Goal: Transaction & Acquisition: Download file/media

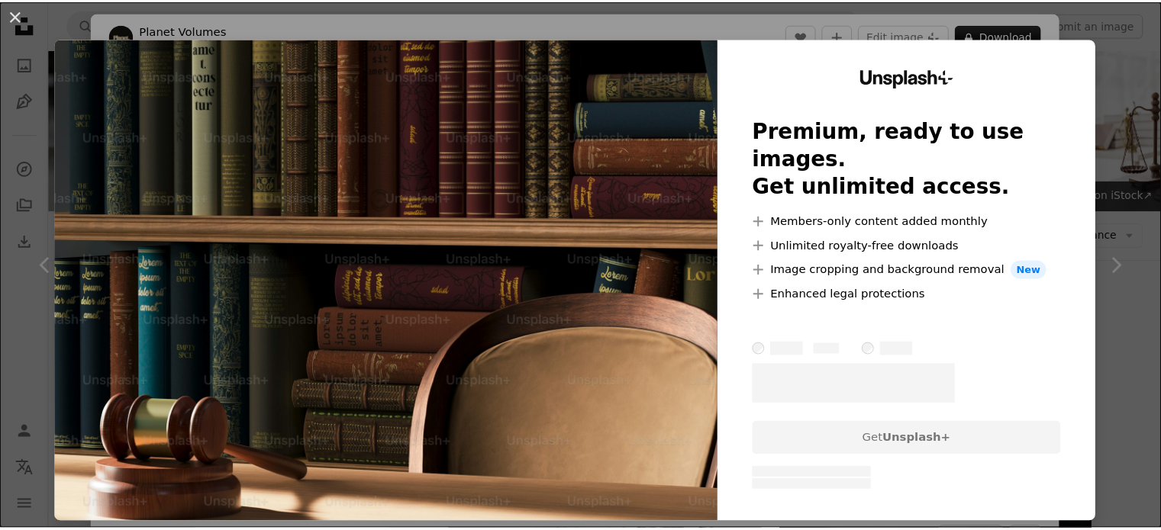
scroll to position [2582, 0]
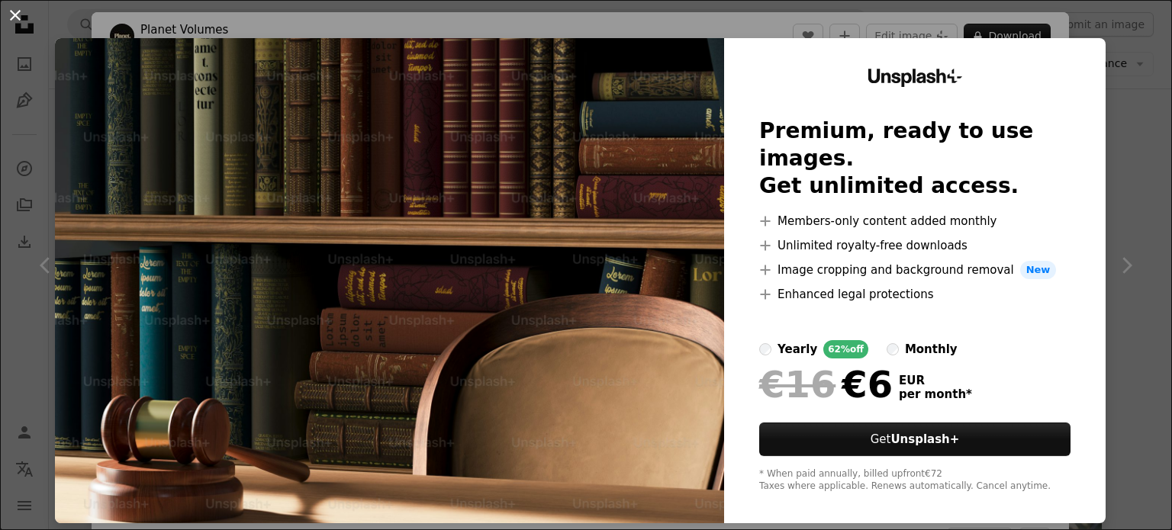
click at [18, 20] on button "An X shape" at bounding box center [15, 15] width 18 height 18
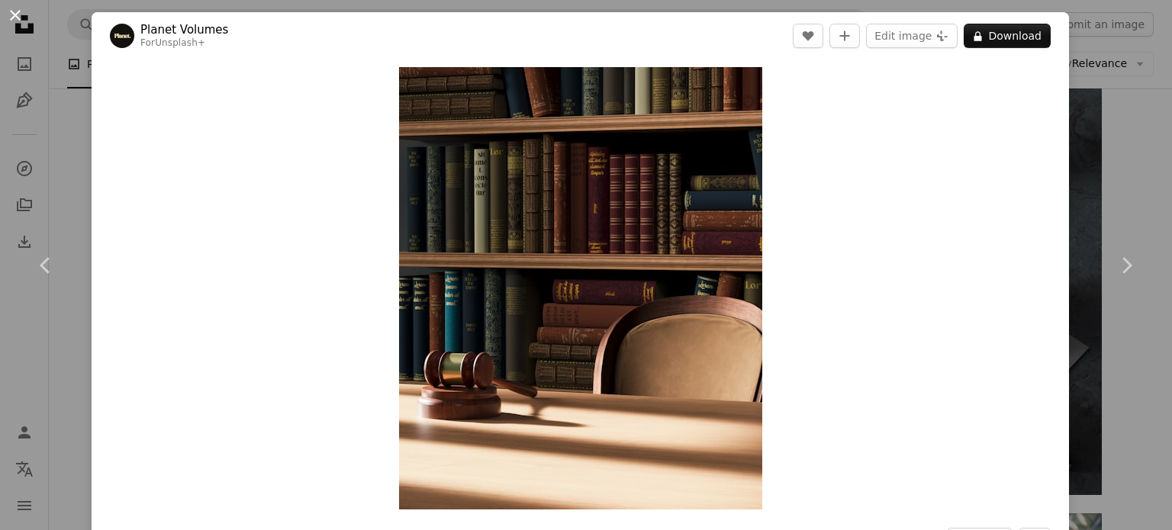
click at [21, 23] on button "An X shape" at bounding box center [15, 15] width 18 height 18
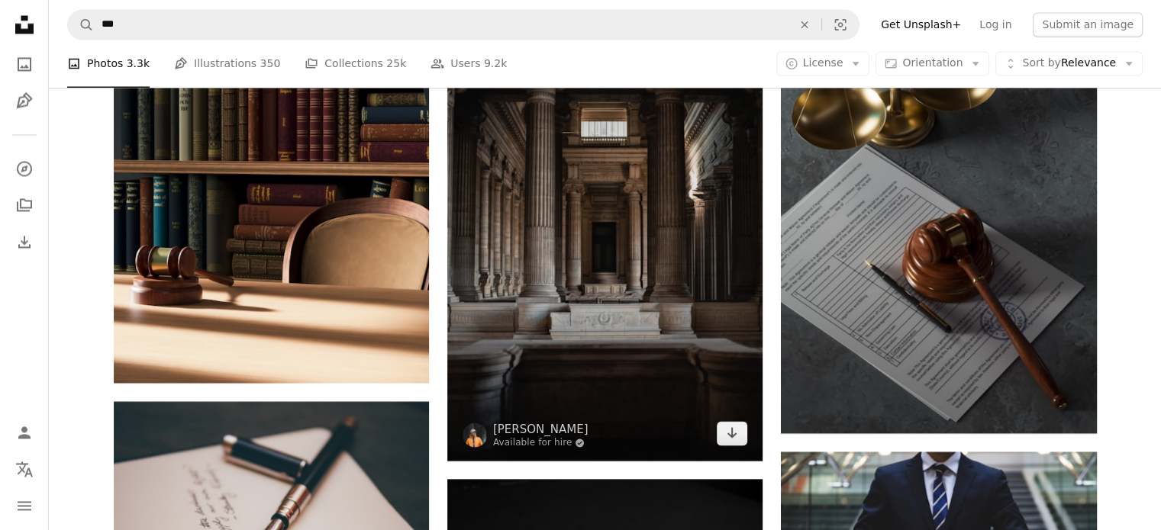
scroll to position [2582, 0]
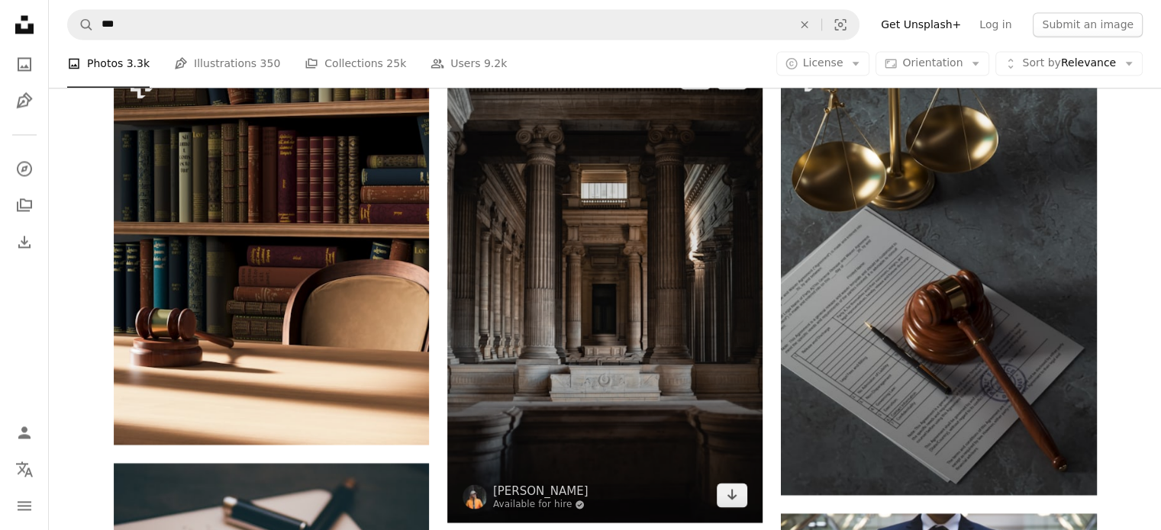
click at [573, 256] on img at bounding box center [604, 286] width 315 height 473
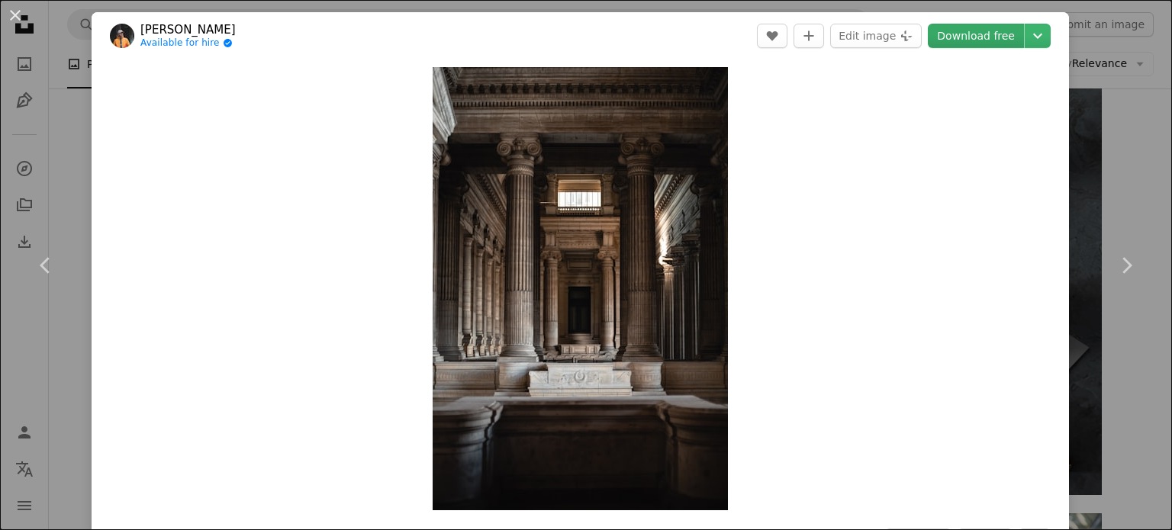
click at [952, 41] on link "Download free" at bounding box center [976, 36] width 96 height 24
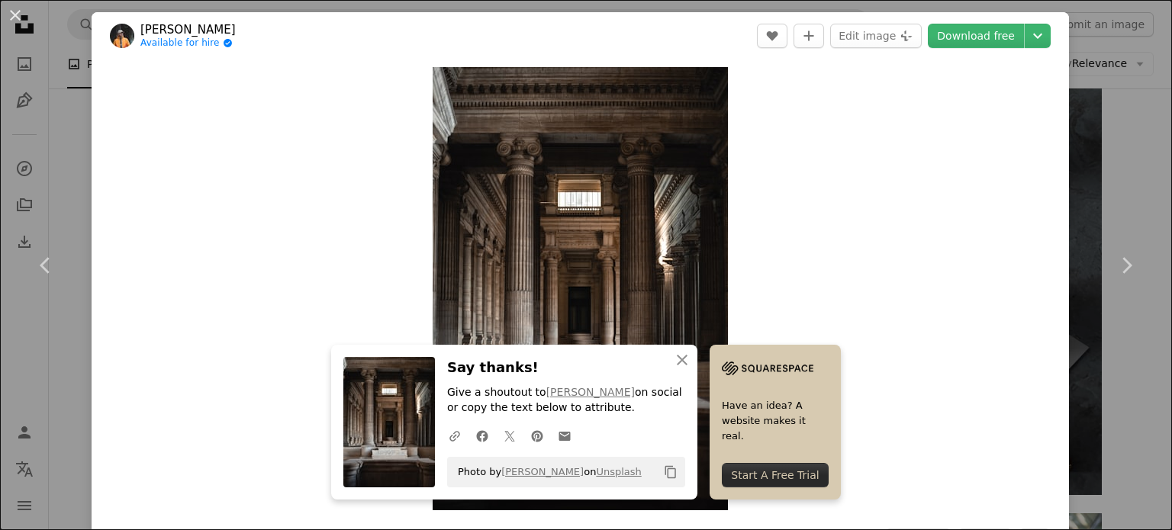
click at [22, 16] on button "An X shape" at bounding box center [15, 15] width 18 height 18
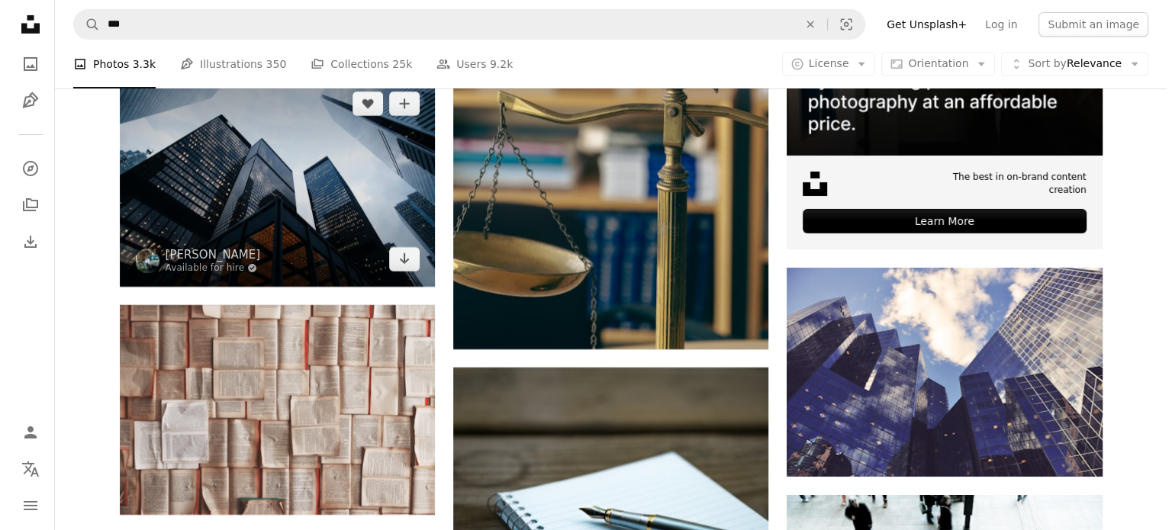
scroll to position [5558, 0]
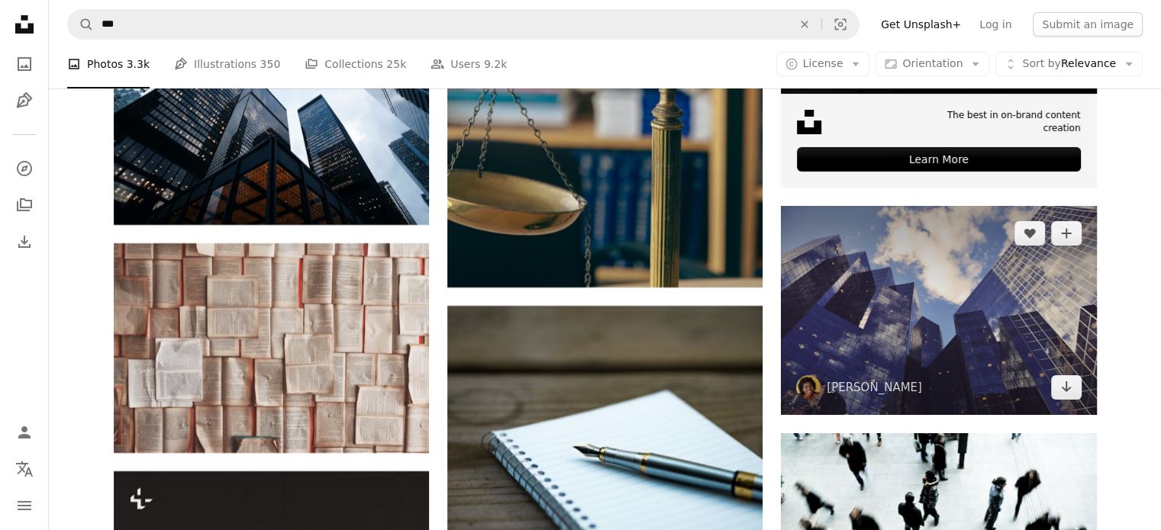
click at [945, 329] on img at bounding box center [938, 310] width 315 height 209
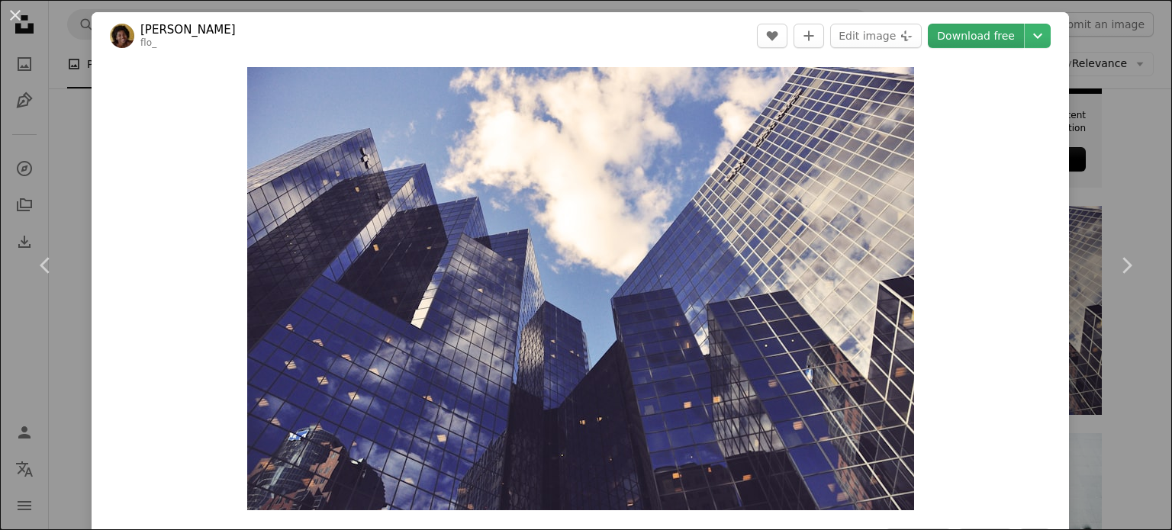
click at [984, 39] on link "Download free" at bounding box center [976, 36] width 96 height 24
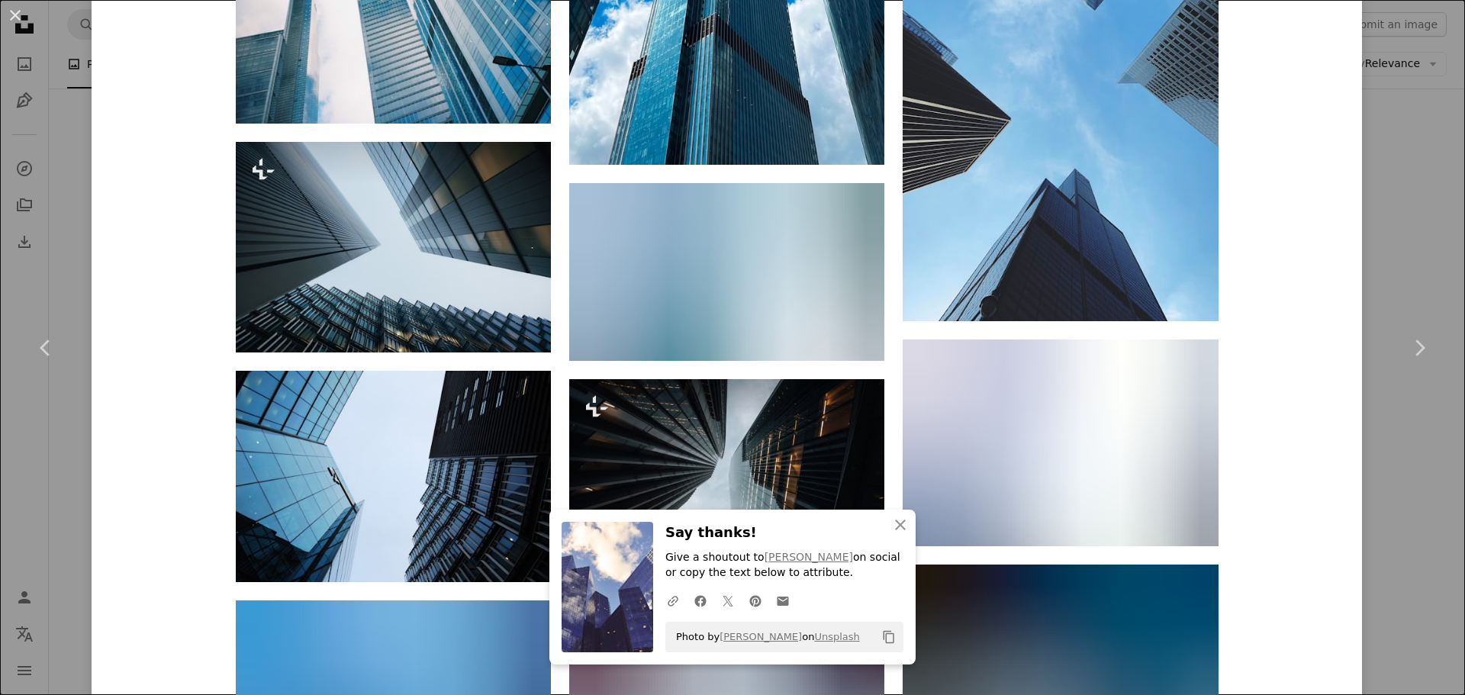
scroll to position [4190, 0]
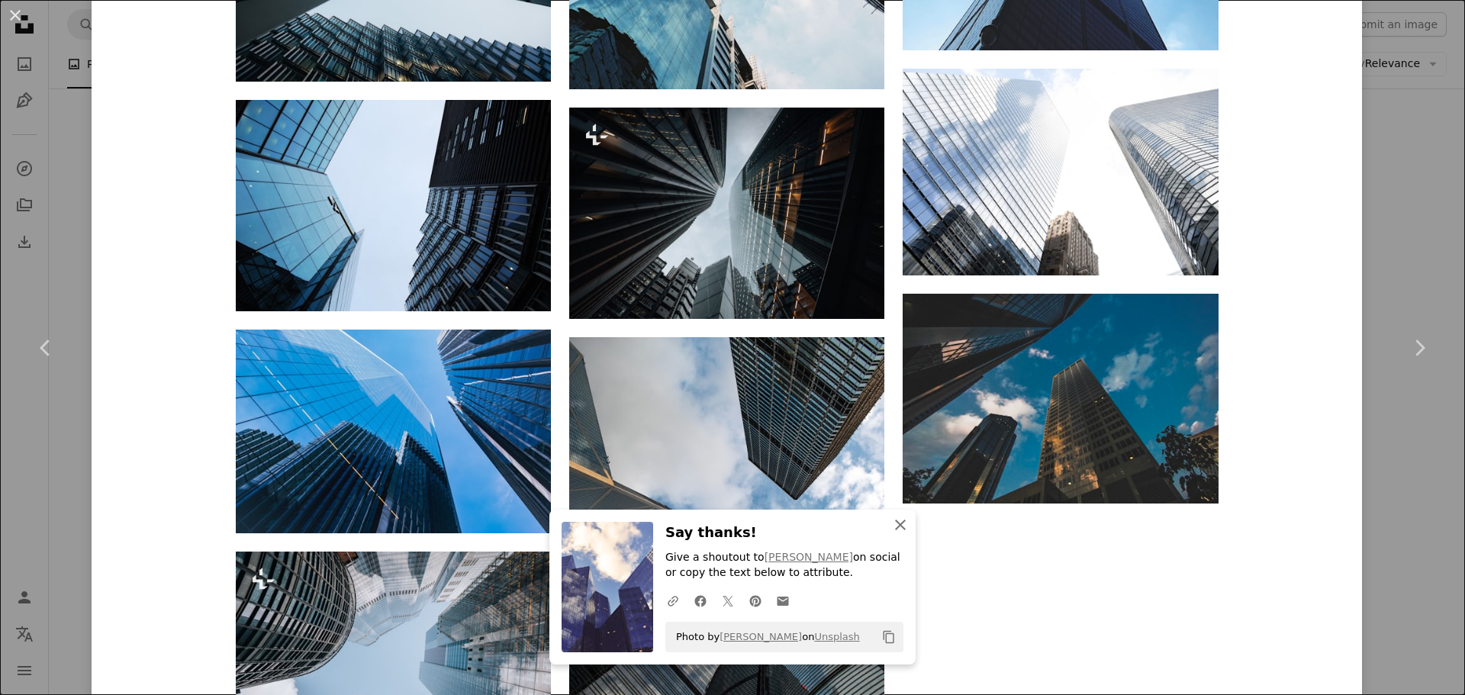
click at [899, 520] on icon "button" at bounding box center [900, 525] width 11 height 11
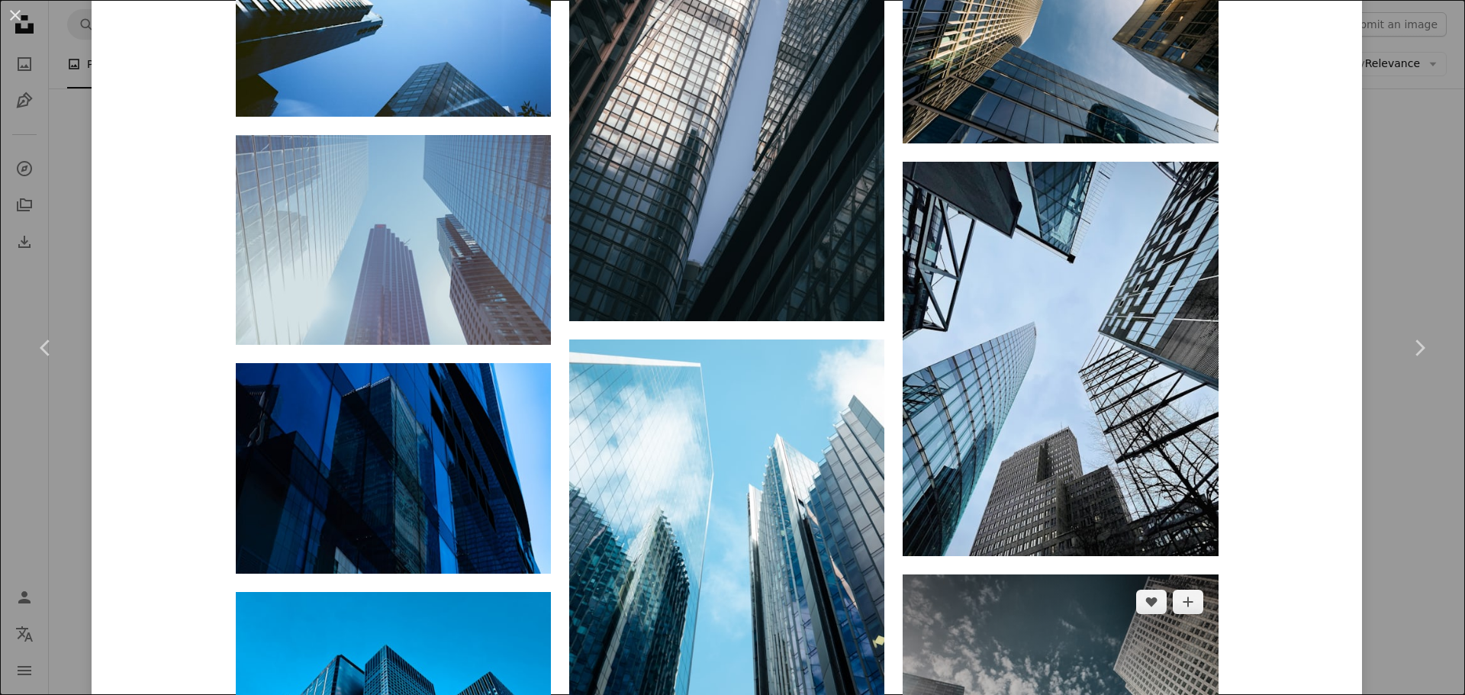
scroll to position [6514, 0]
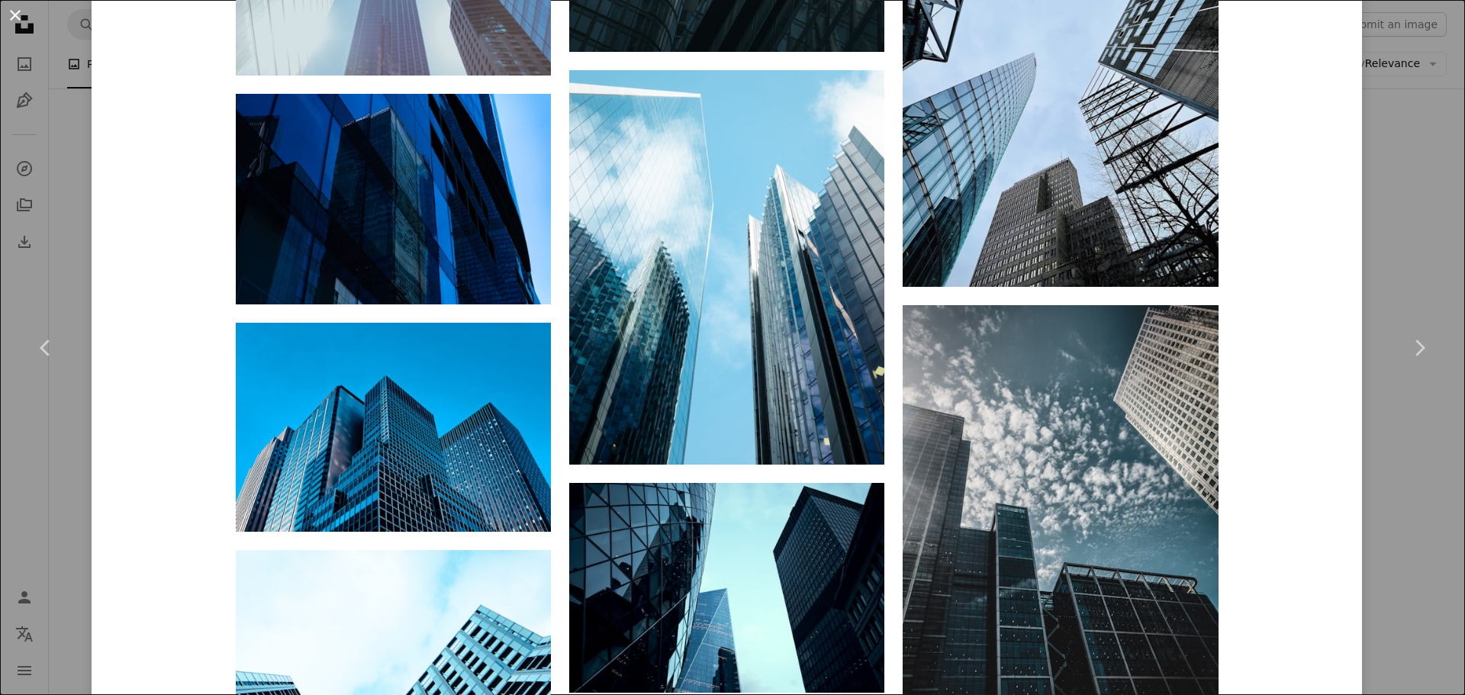
click at [18, 21] on button "An X shape" at bounding box center [15, 15] width 18 height 18
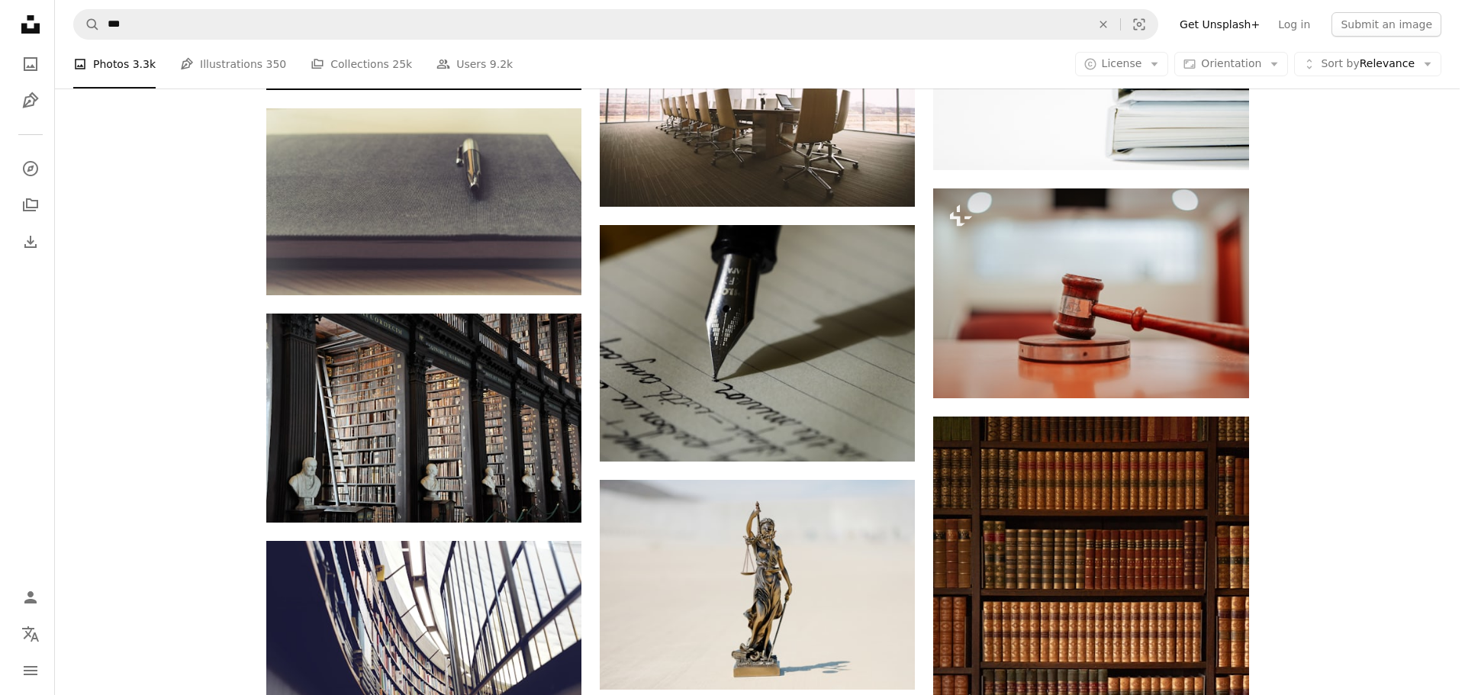
scroll to position [7635, 0]
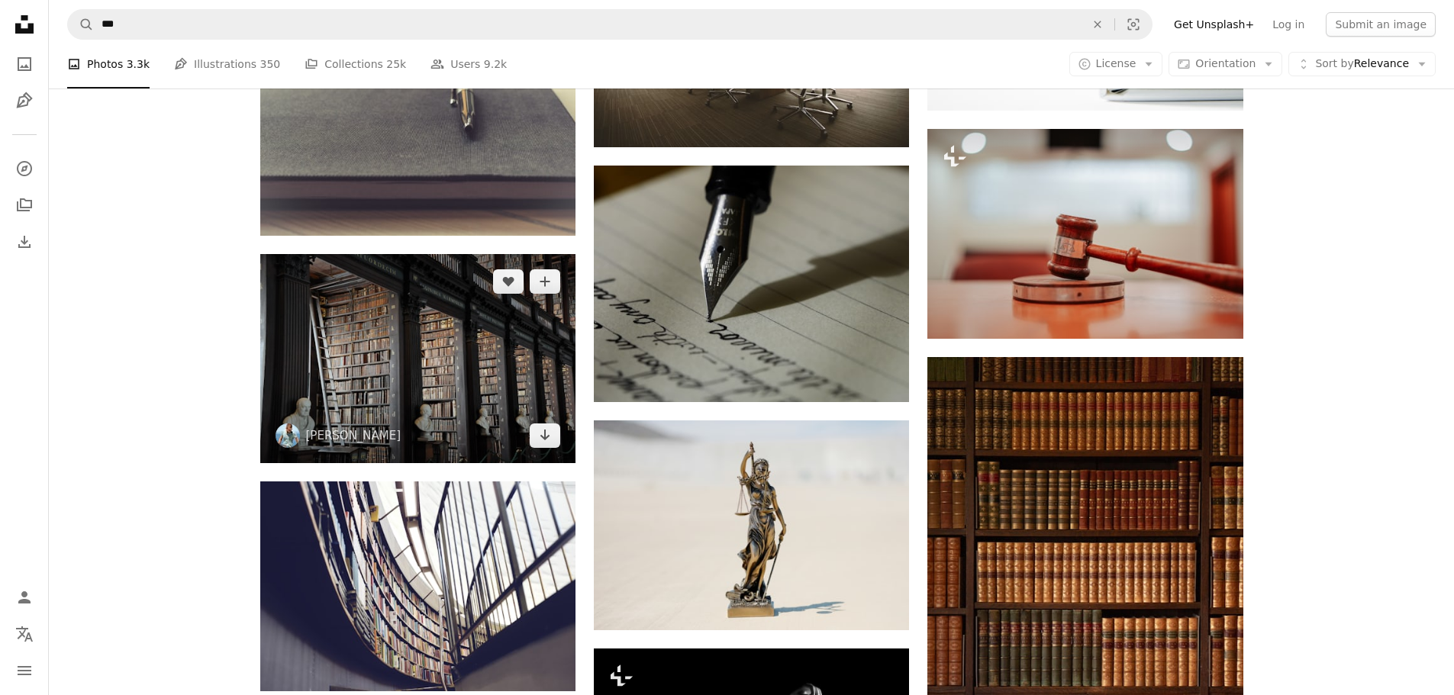
click at [417, 356] on img at bounding box center [417, 358] width 315 height 209
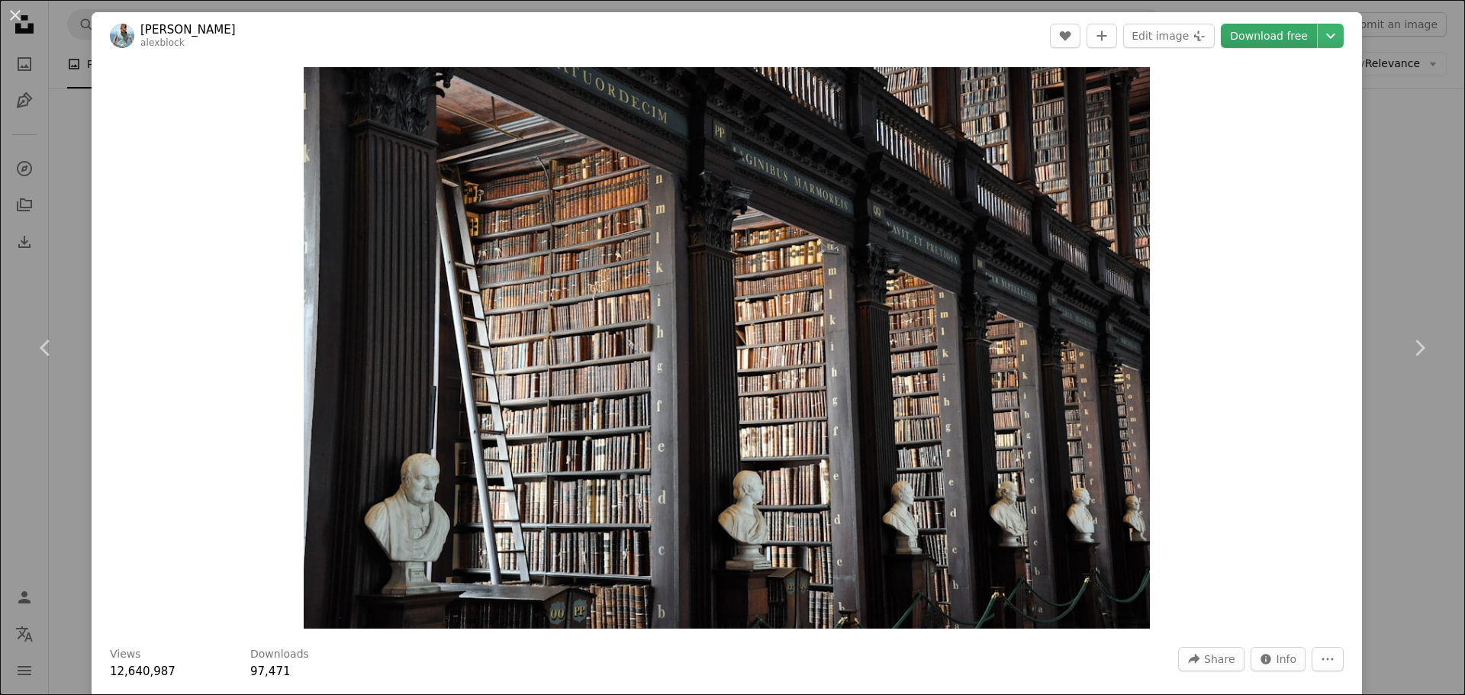
drag, startPoint x: 773, startPoint y: 323, endPoint x: 1264, endPoint y: 40, distance: 566.1
click at [1171, 40] on link "Download free" at bounding box center [1269, 36] width 96 height 24
